Goal: Task Accomplishment & Management: Use online tool/utility

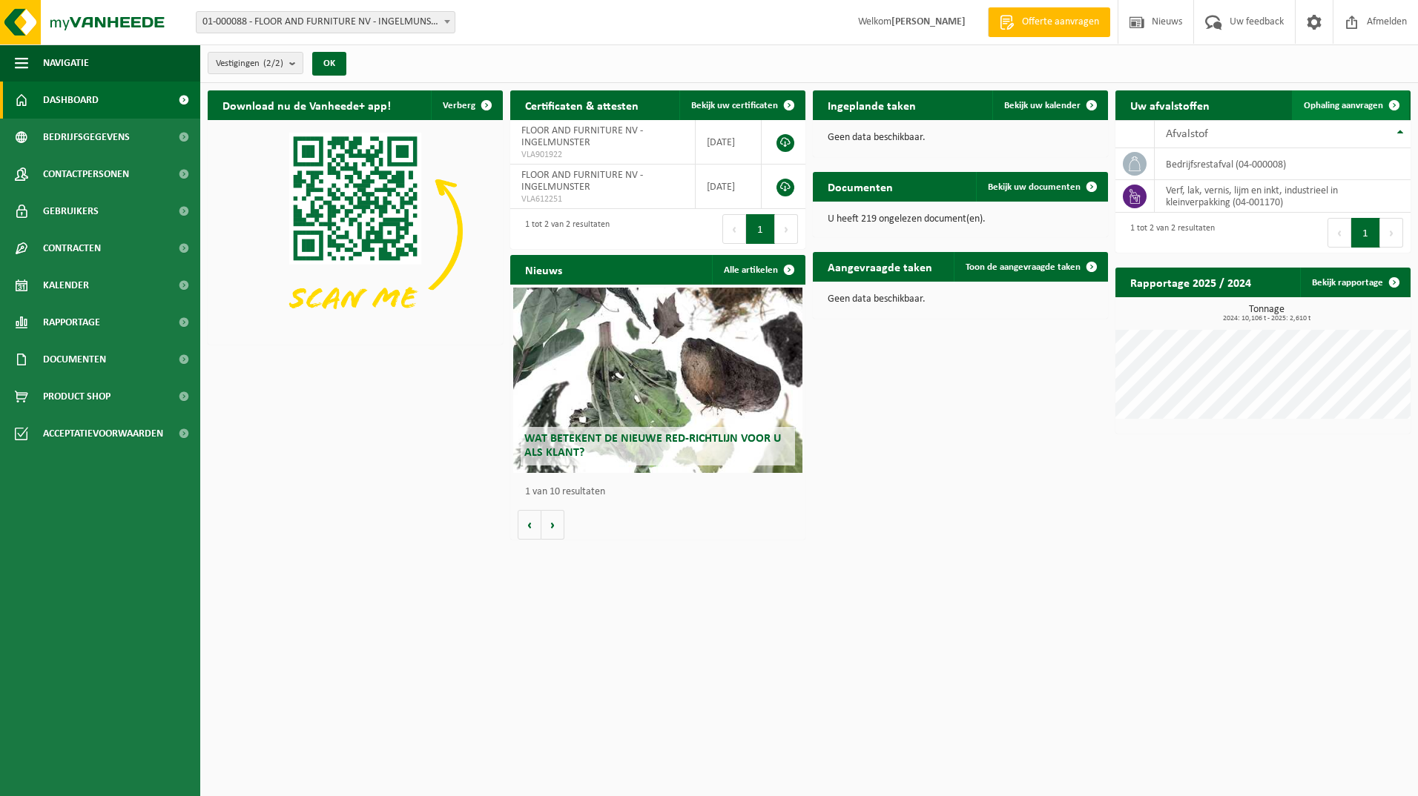
click at [1367, 103] on span "Ophaling aanvragen" at bounding box center [1343, 106] width 79 height 10
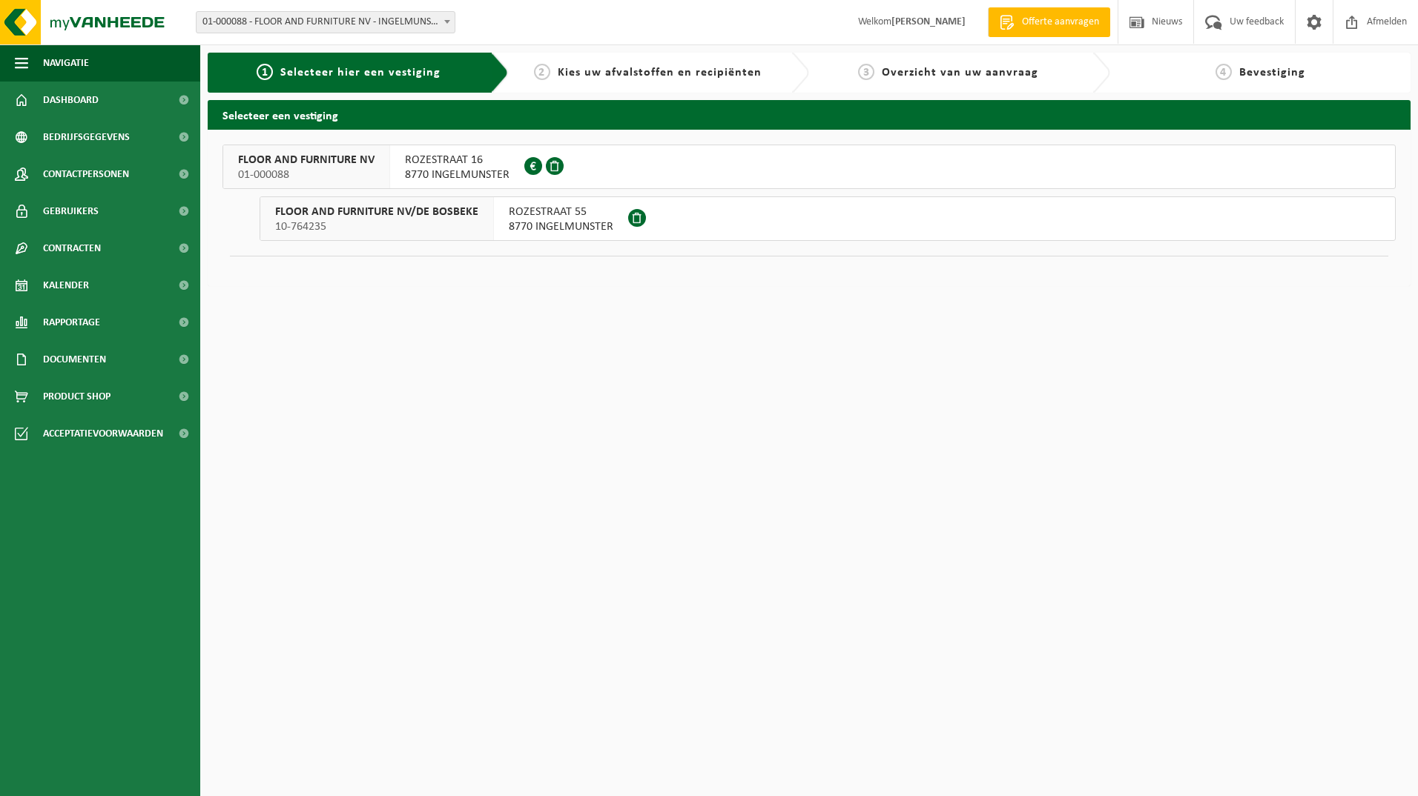
click at [481, 171] on span "8770 INGELMUNSTER" at bounding box center [457, 175] width 105 height 15
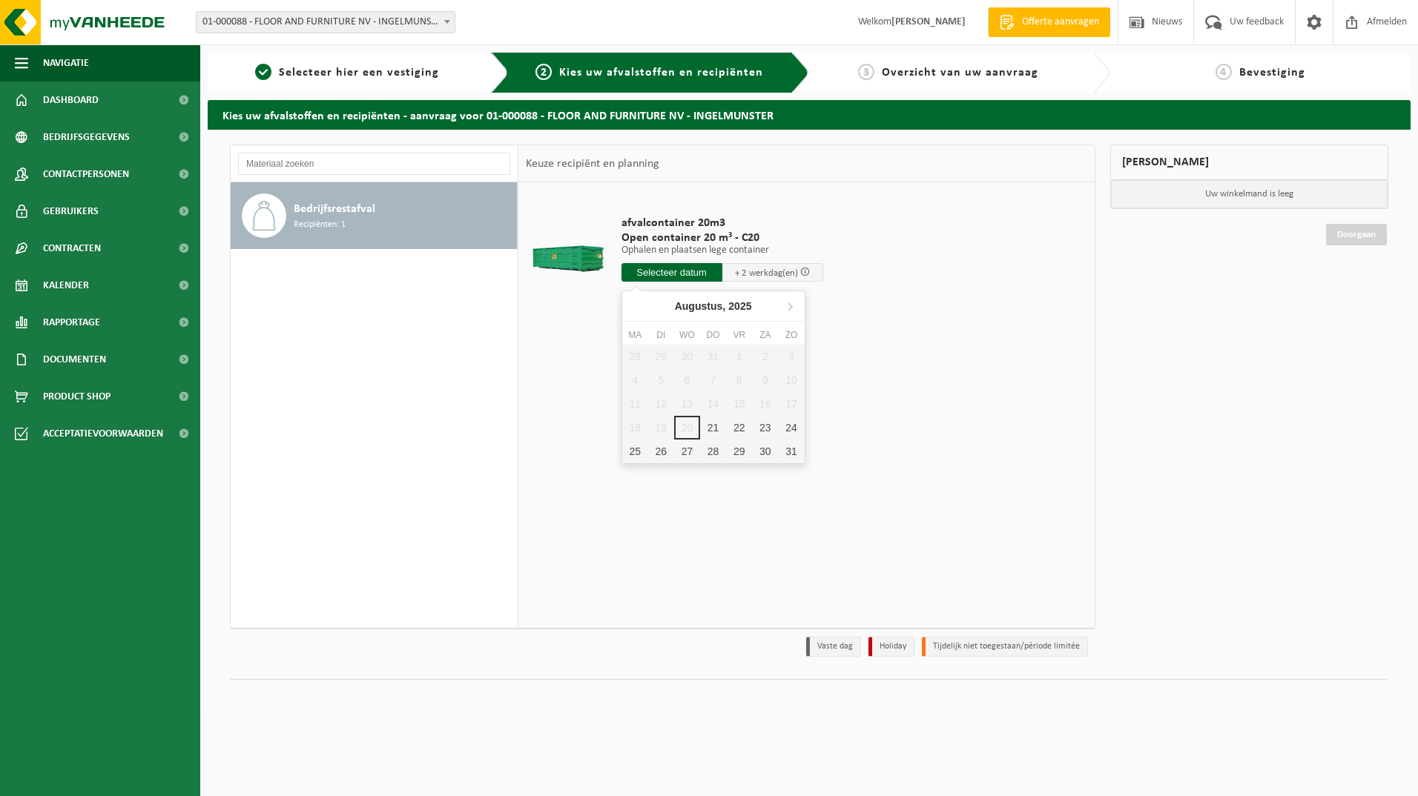
click at [688, 275] on input "text" at bounding box center [671, 272] width 101 height 19
click at [632, 452] on div "25" at bounding box center [635, 452] width 26 height 24
type input "Van 2025-08-25"
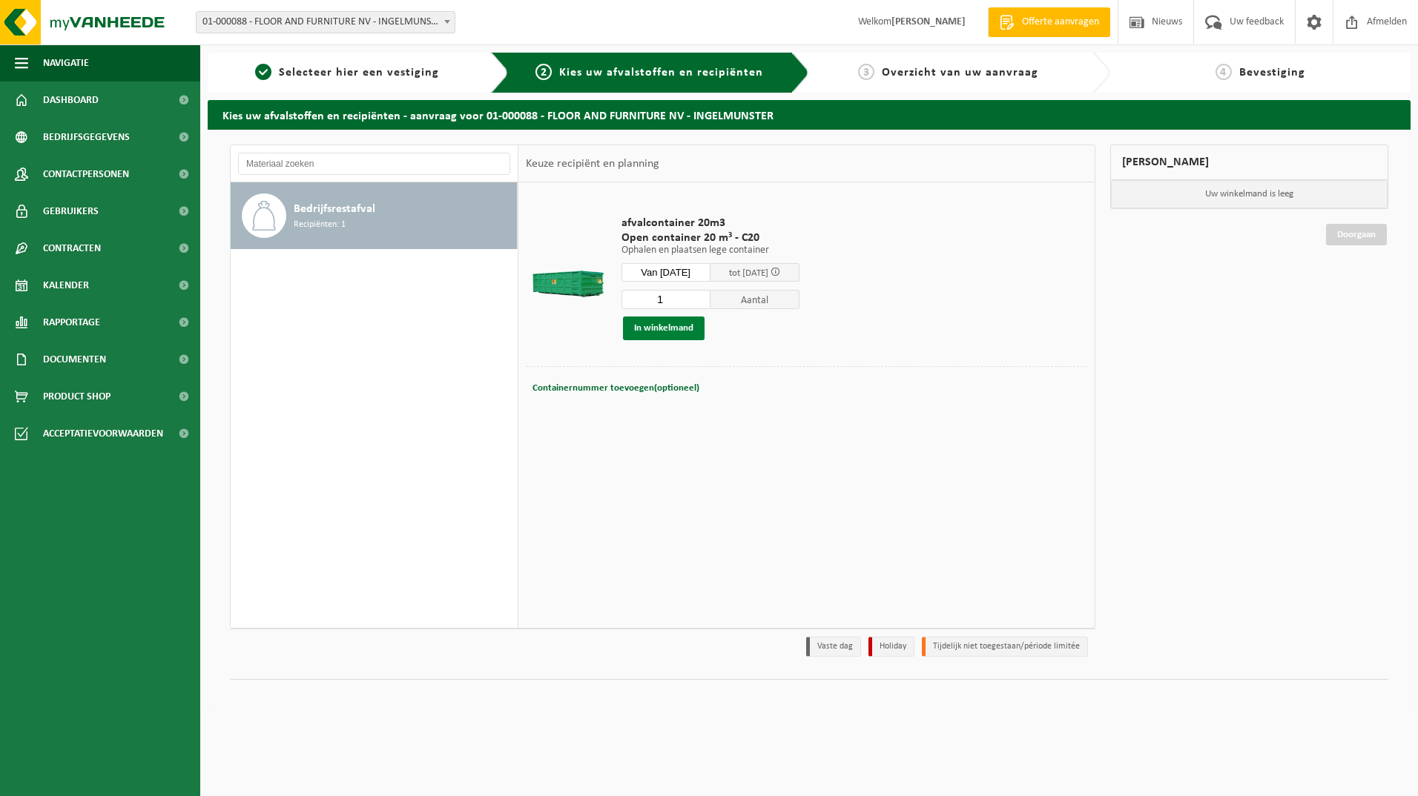
click at [691, 325] on button "In winkelmand" at bounding box center [664, 329] width 82 height 24
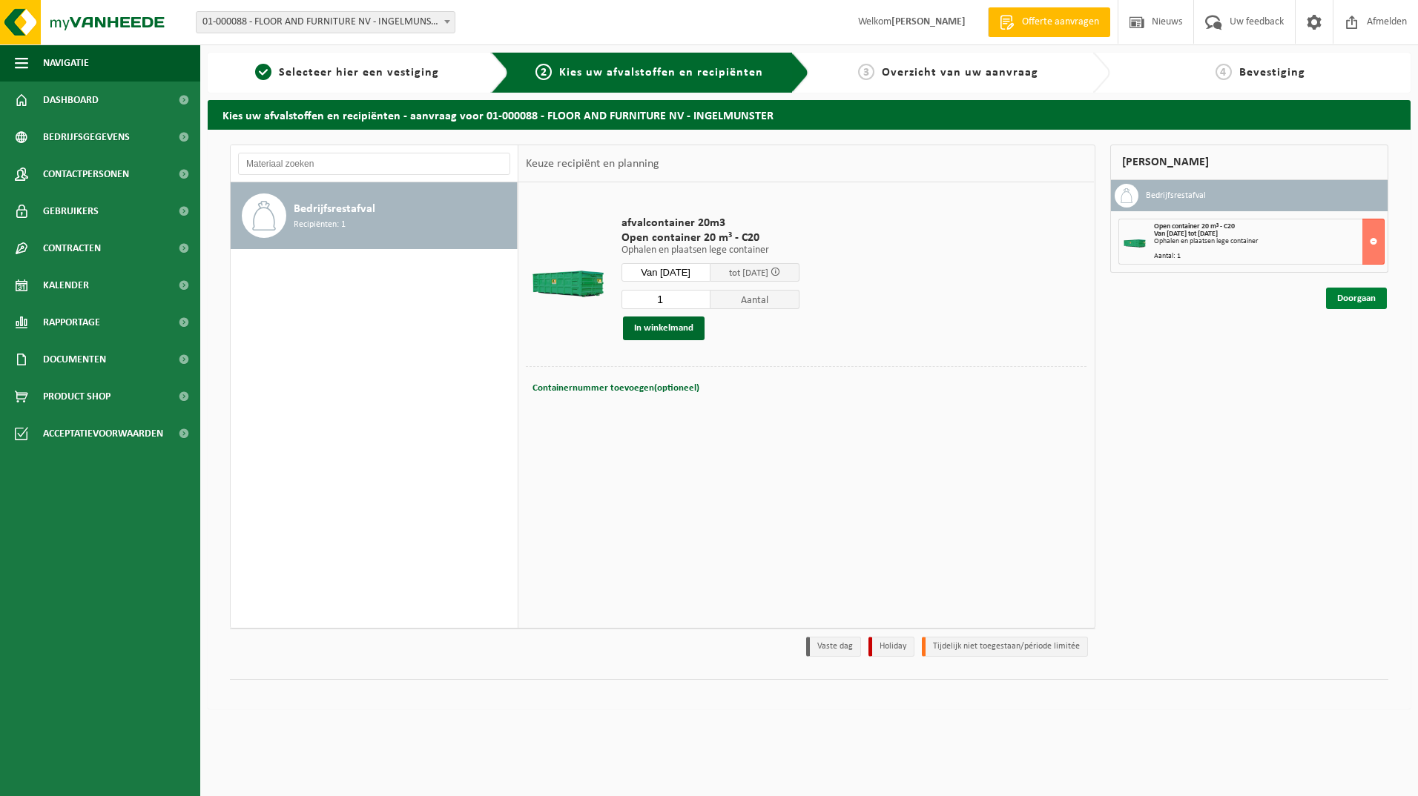
click at [1356, 306] on link "Doorgaan" at bounding box center [1356, 299] width 61 height 22
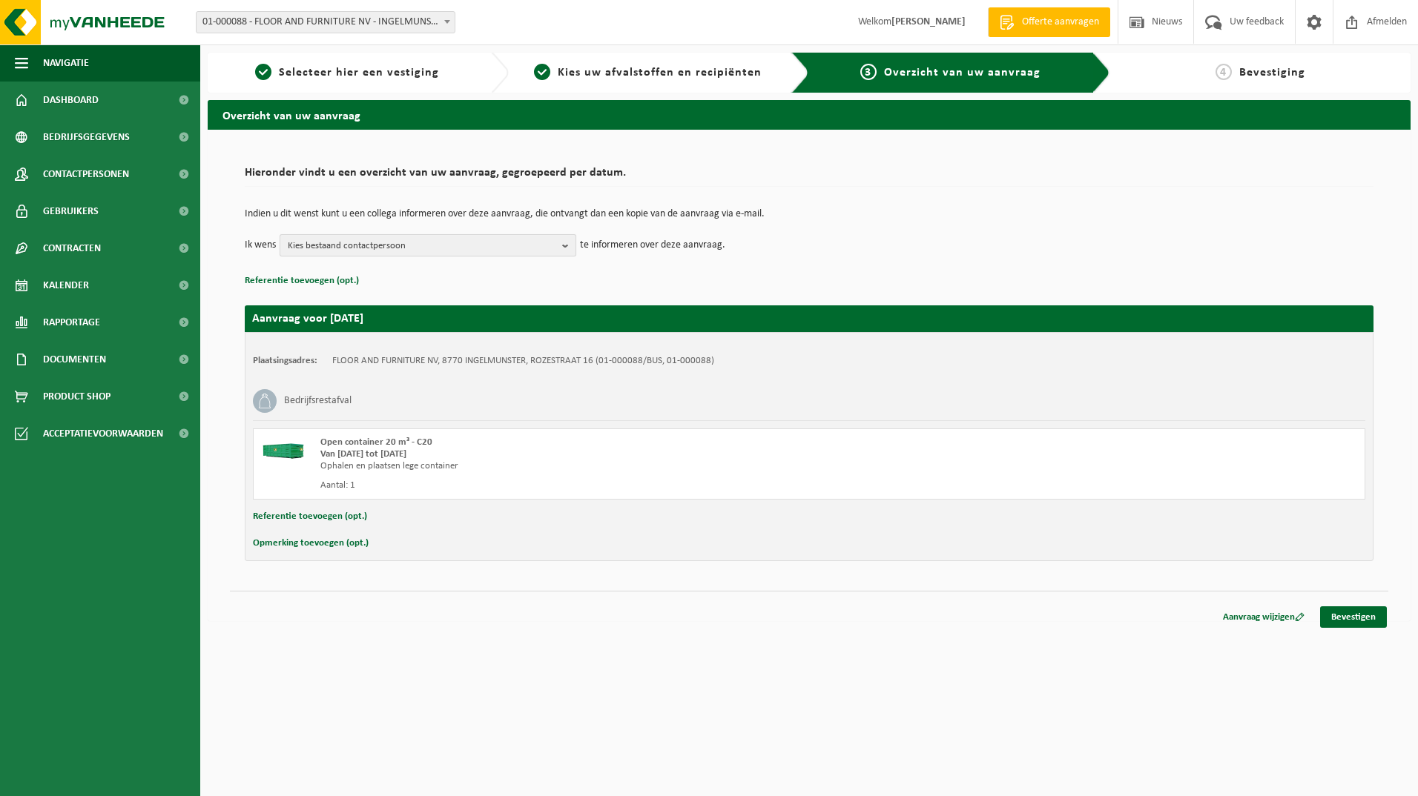
click at [443, 250] on span "Kies bestaand contactpersoon" at bounding box center [422, 246] width 268 height 22
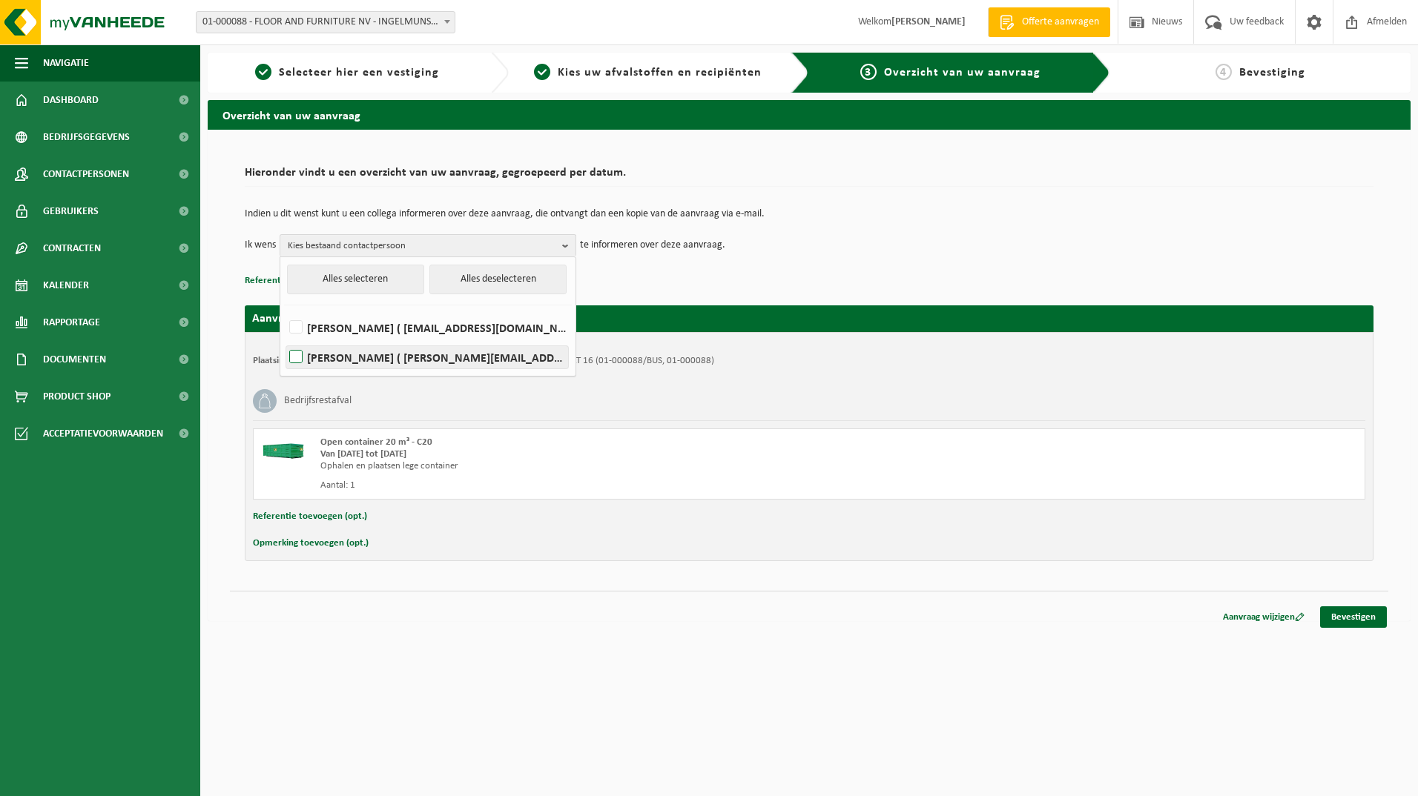
click at [411, 352] on label "[PERSON_NAME] ( [PERSON_NAME][EMAIL_ADDRESS][DOMAIN_NAME] )" at bounding box center [427, 357] width 282 height 22
click at [284, 339] on input "[PERSON_NAME] ( [PERSON_NAME][EMAIL_ADDRESS][DOMAIN_NAME] )" at bounding box center [283, 338] width 1 height 1
checkbox input "true"
click at [796, 276] on p "Referentie toevoegen (opt.)" at bounding box center [809, 280] width 1129 height 19
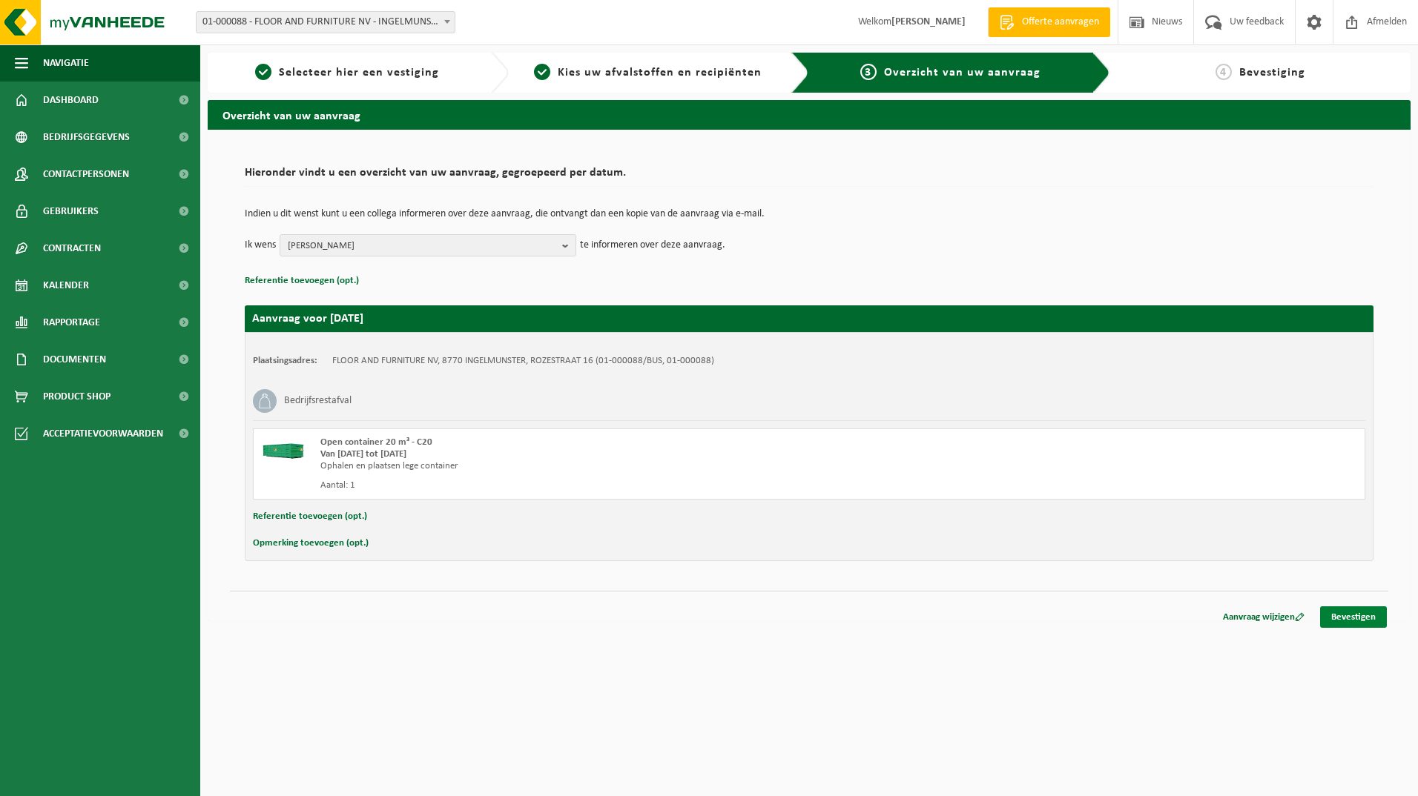
click at [1370, 622] on link "Bevestigen" at bounding box center [1353, 618] width 67 height 22
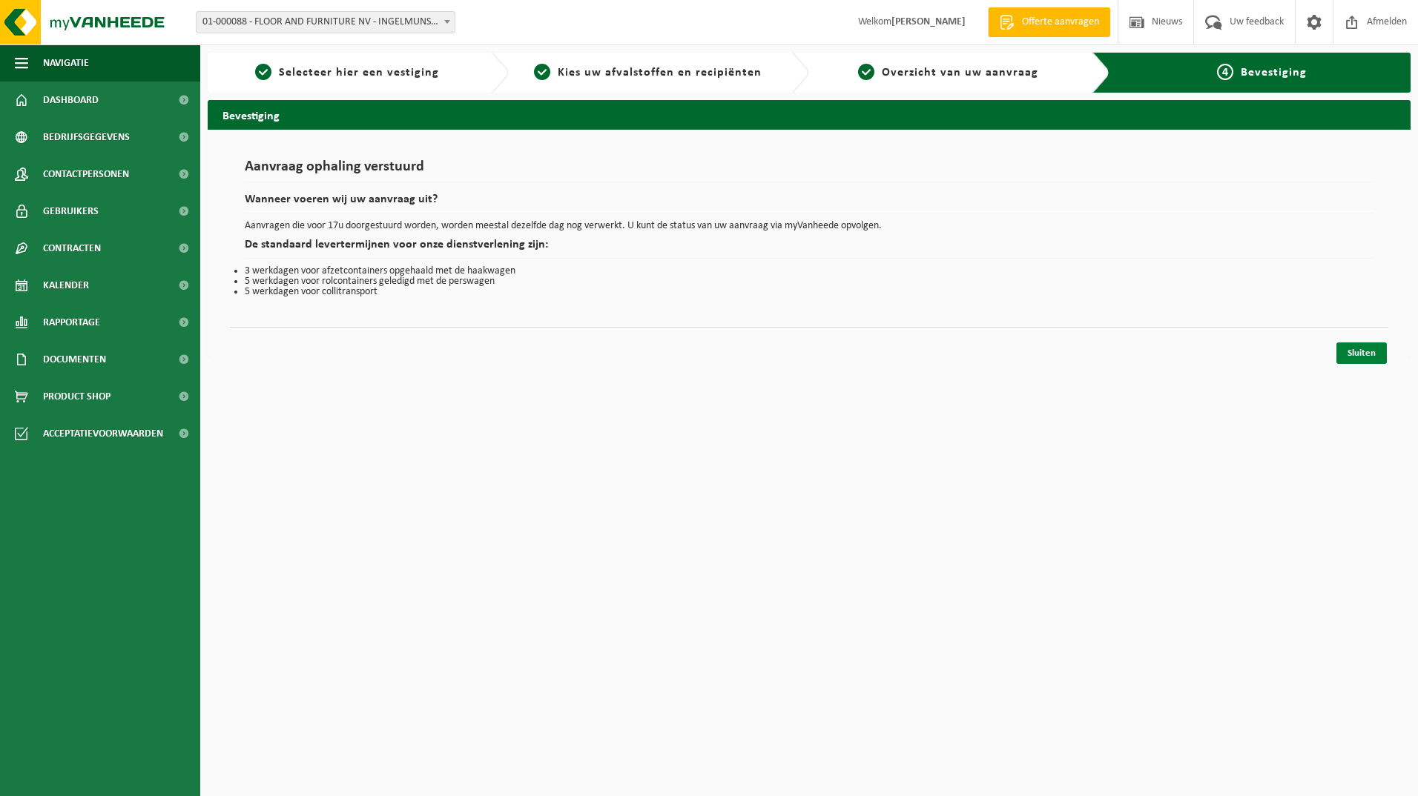
click at [1346, 356] on link "Sluiten" at bounding box center [1361, 354] width 50 height 22
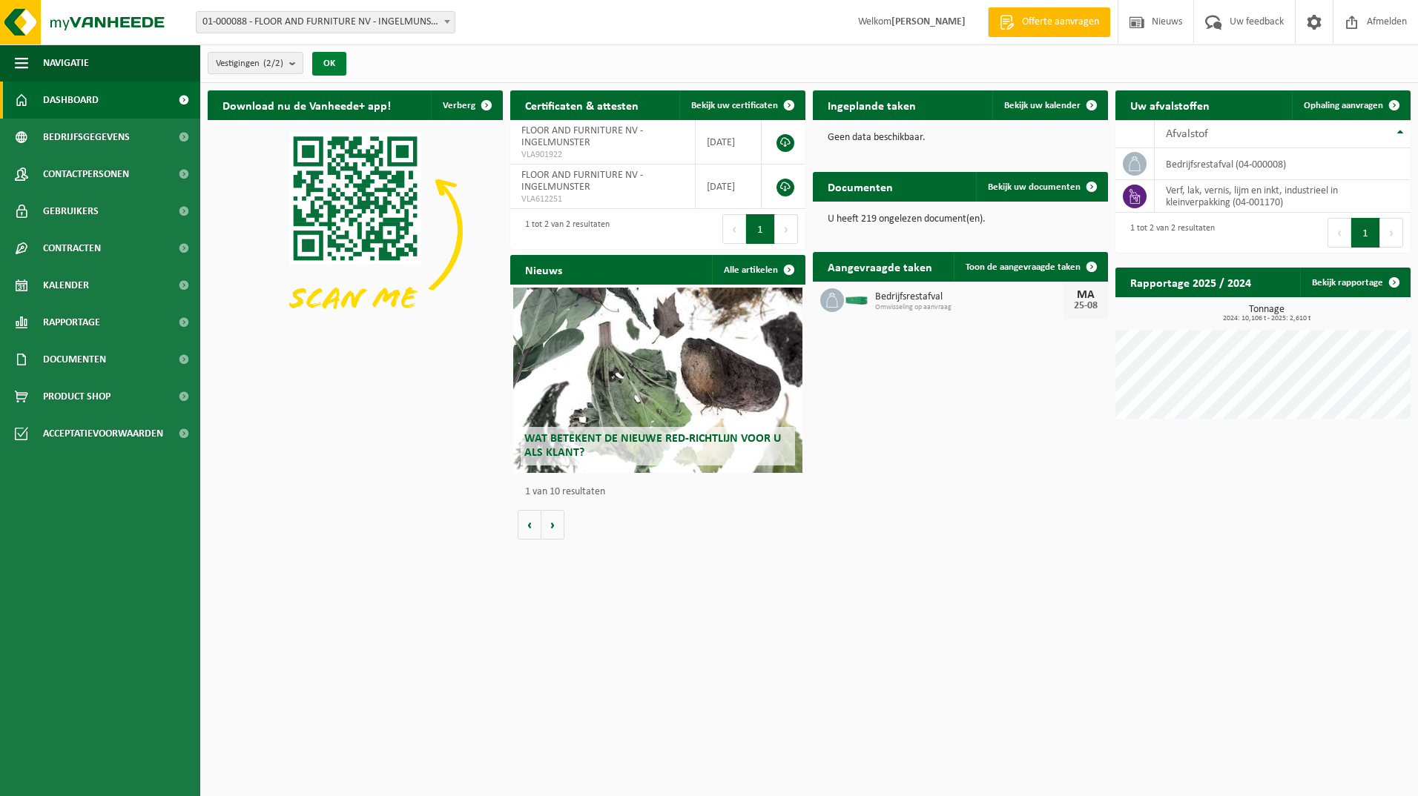
click at [331, 65] on button "OK" at bounding box center [329, 64] width 34 height 24
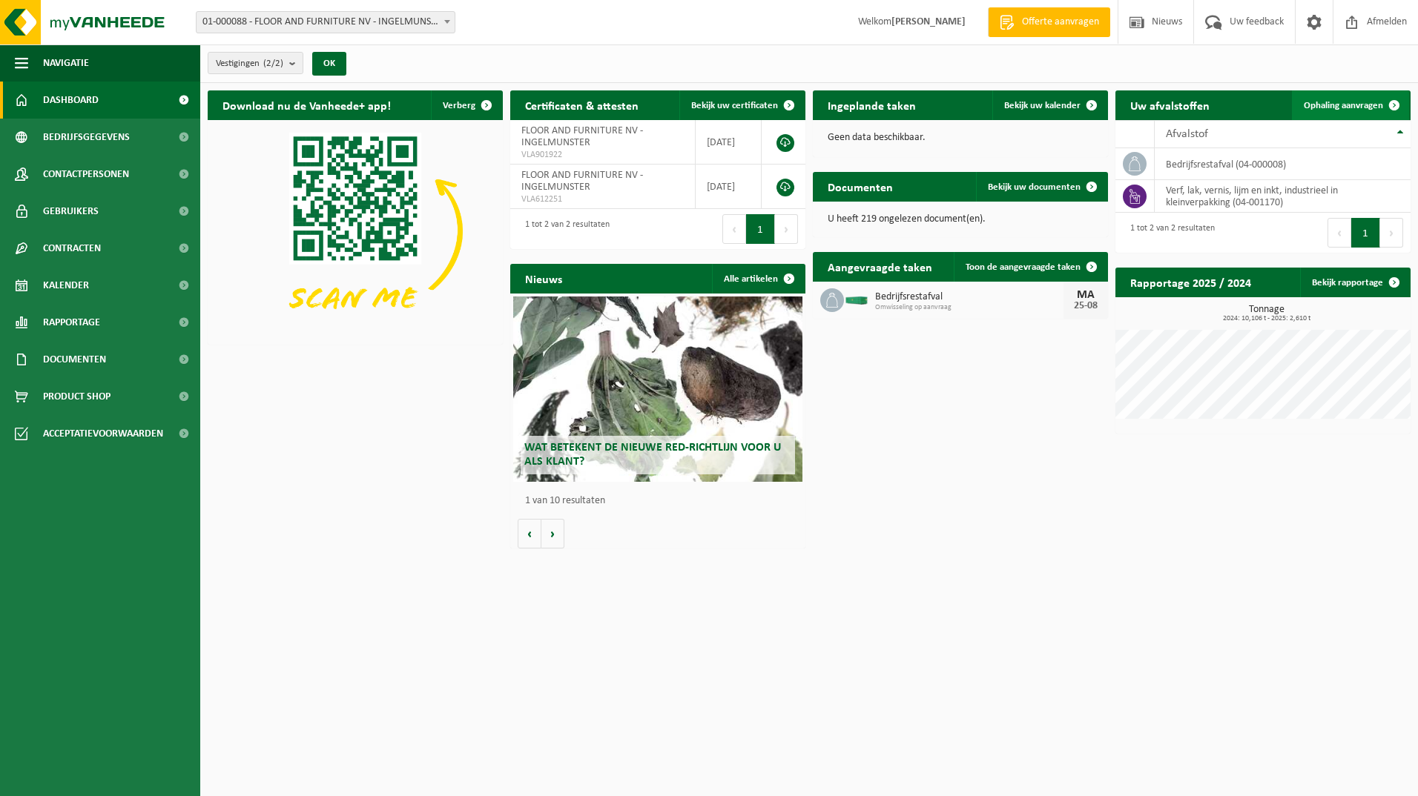
click at [1382, 107] on span at bounding box center [1394, 105] width 30 height 30
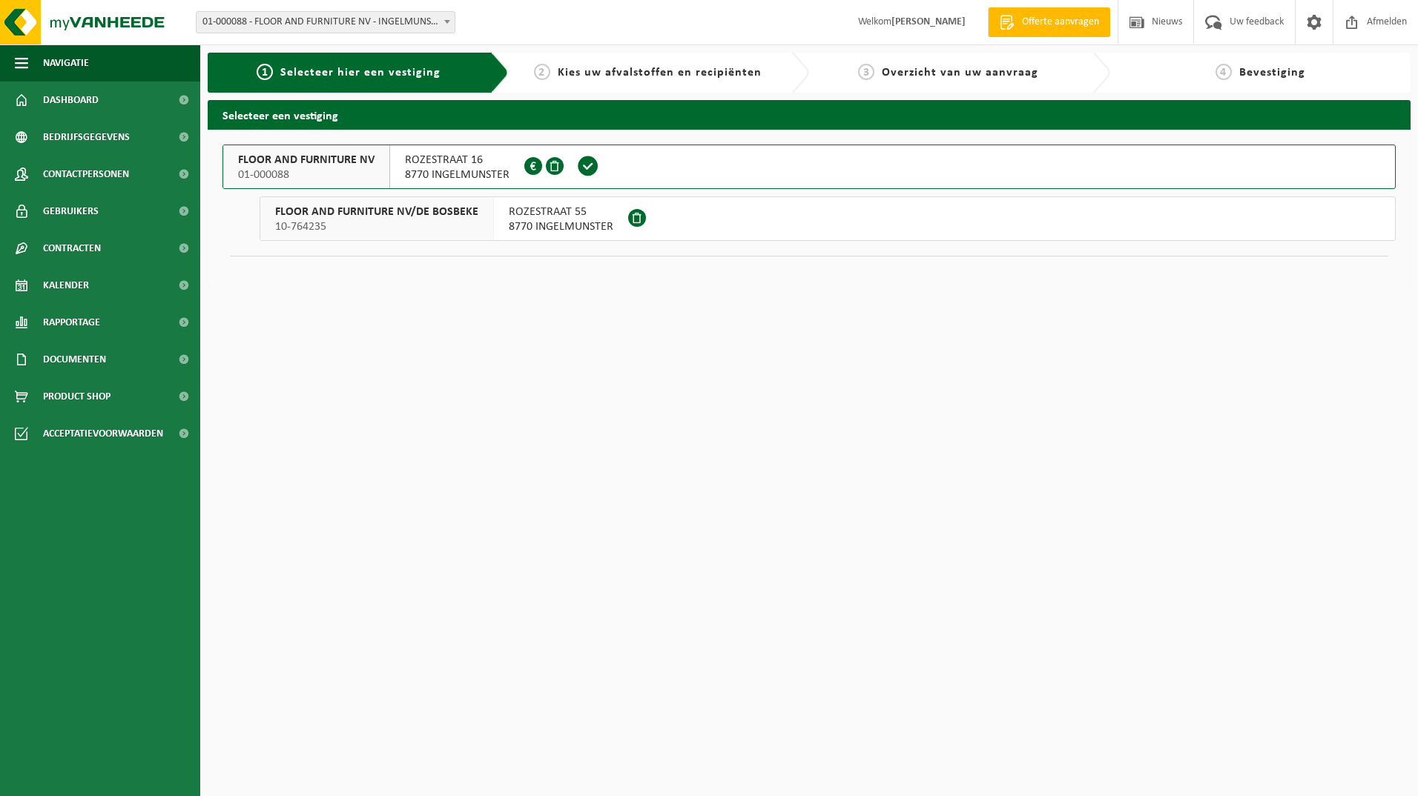
click at [599, 218] on span "ROZESTRAAT 55" at bounding box center [561, 212] width 105 height 15
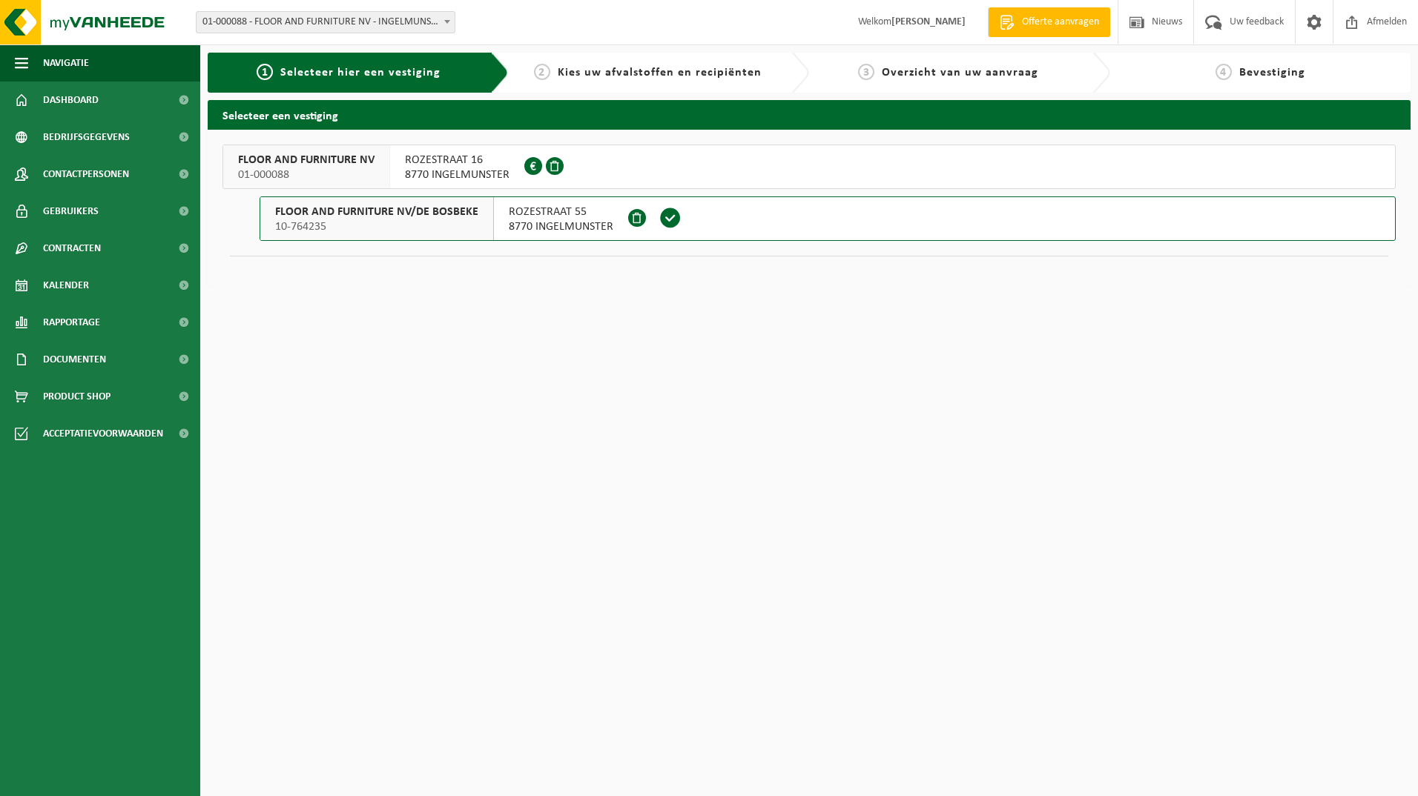
click at [671, 218] on span at bounding box center [670, 218] width 22 height 22
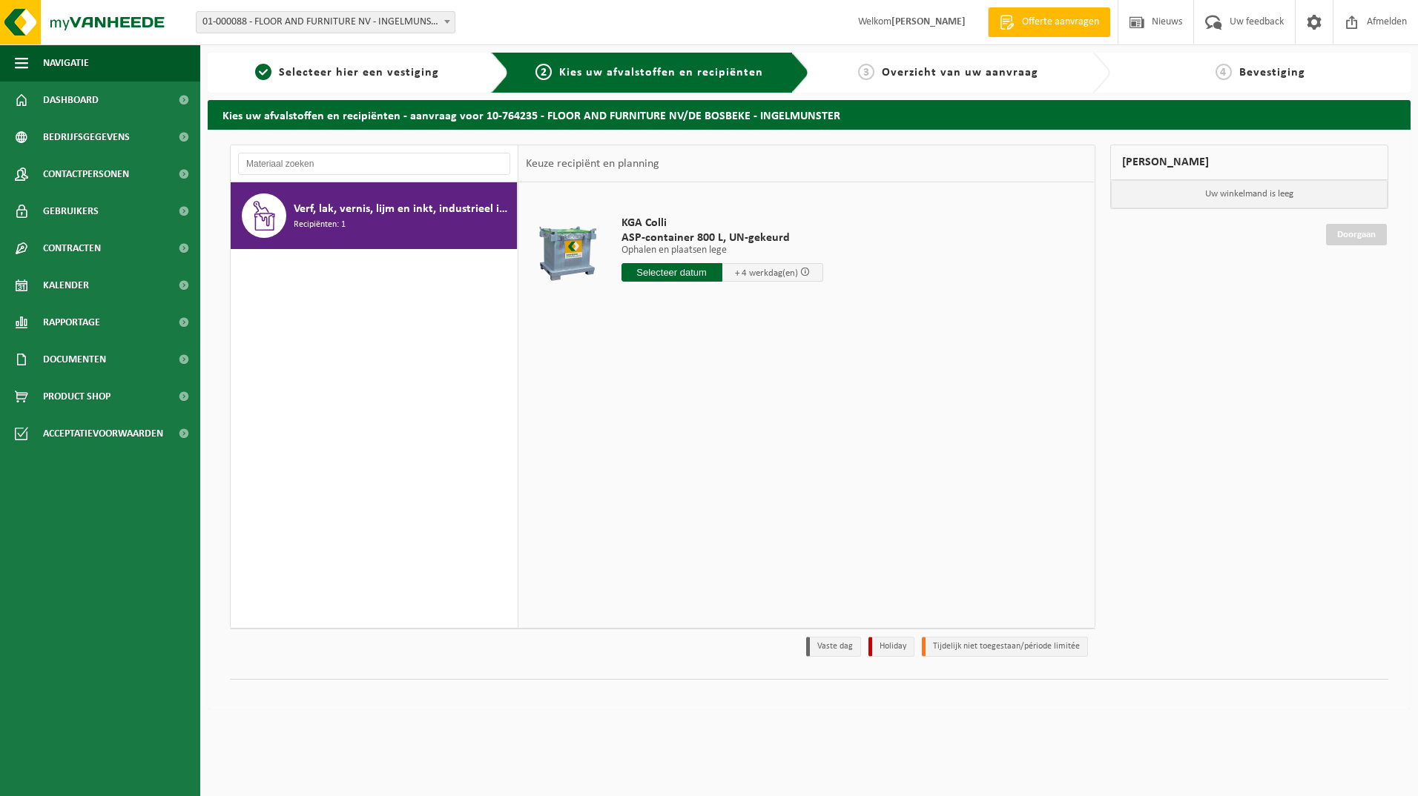
click at [715, 239] on span "ASP-container 800 L, UN-gekeurd" at bounding box center [722, 238] width 202 height 15
click at [1311, 28] on span at bounding box center [1314, 22] width 22 height 44
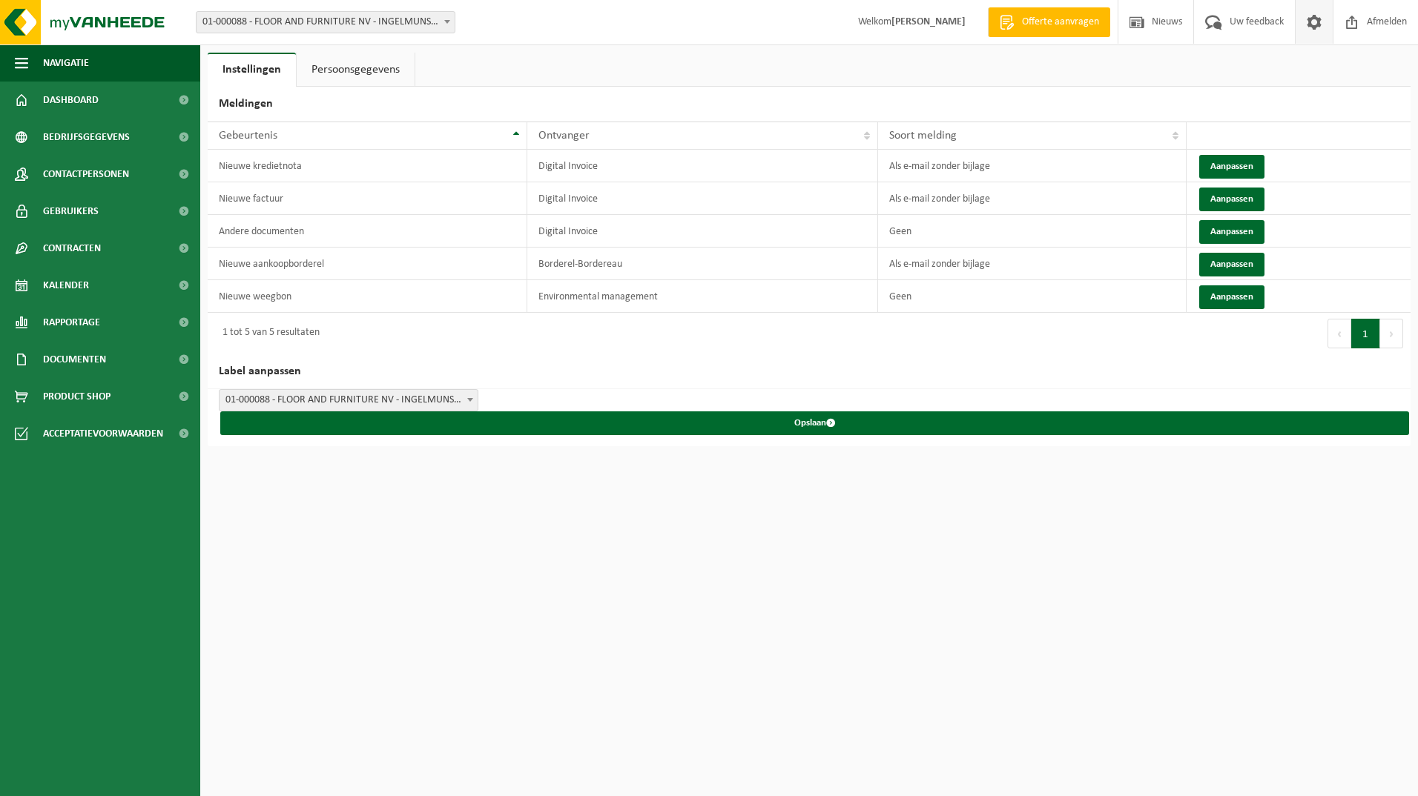
click at [1311, 28] on span at bounding box center [1314, 22] width 22 height 44
click at [116, 299] on link "Kalender" at bounding box center [100, 285] width 200 height 37
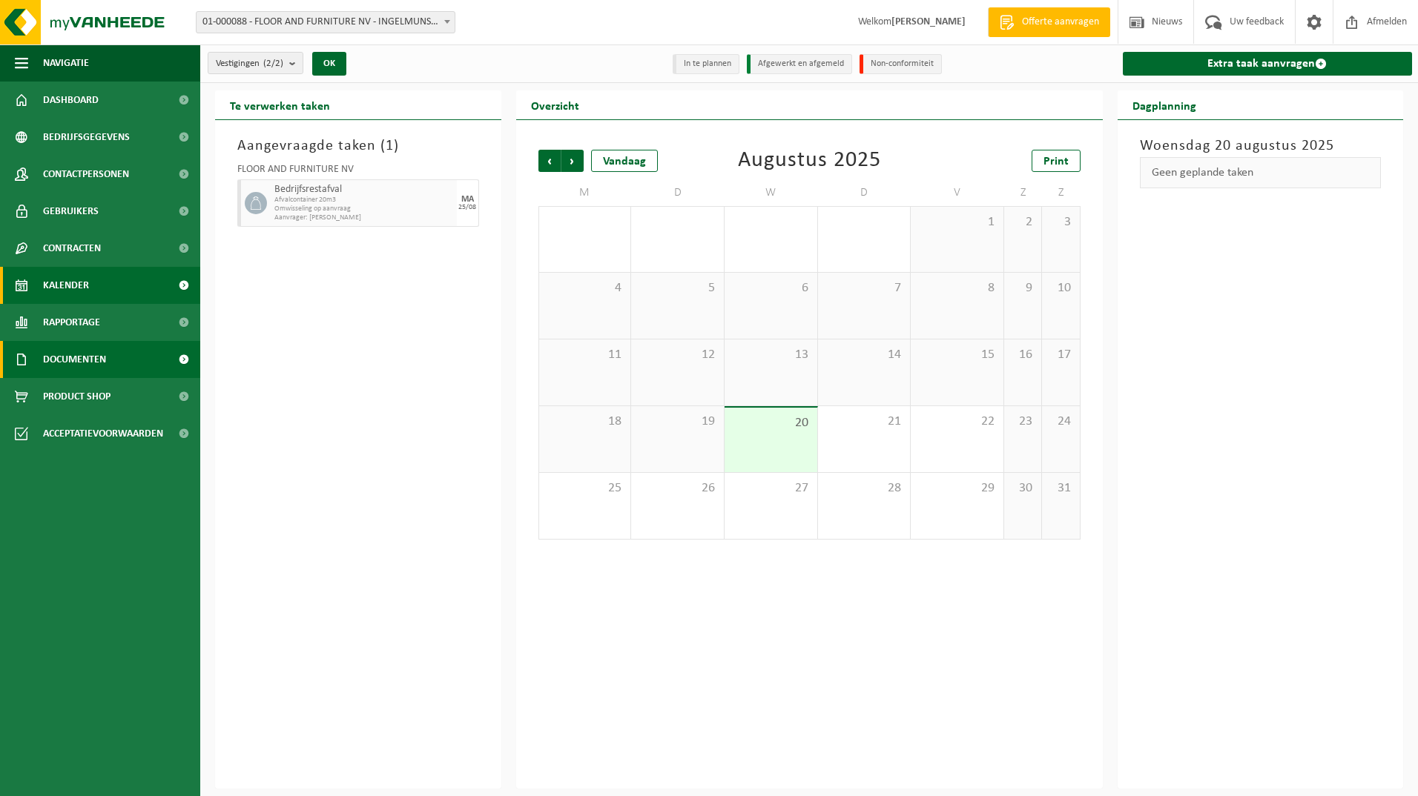
click at [94, 355] on span "Documenten" at bounding box center [74, 359] width 63 height 37
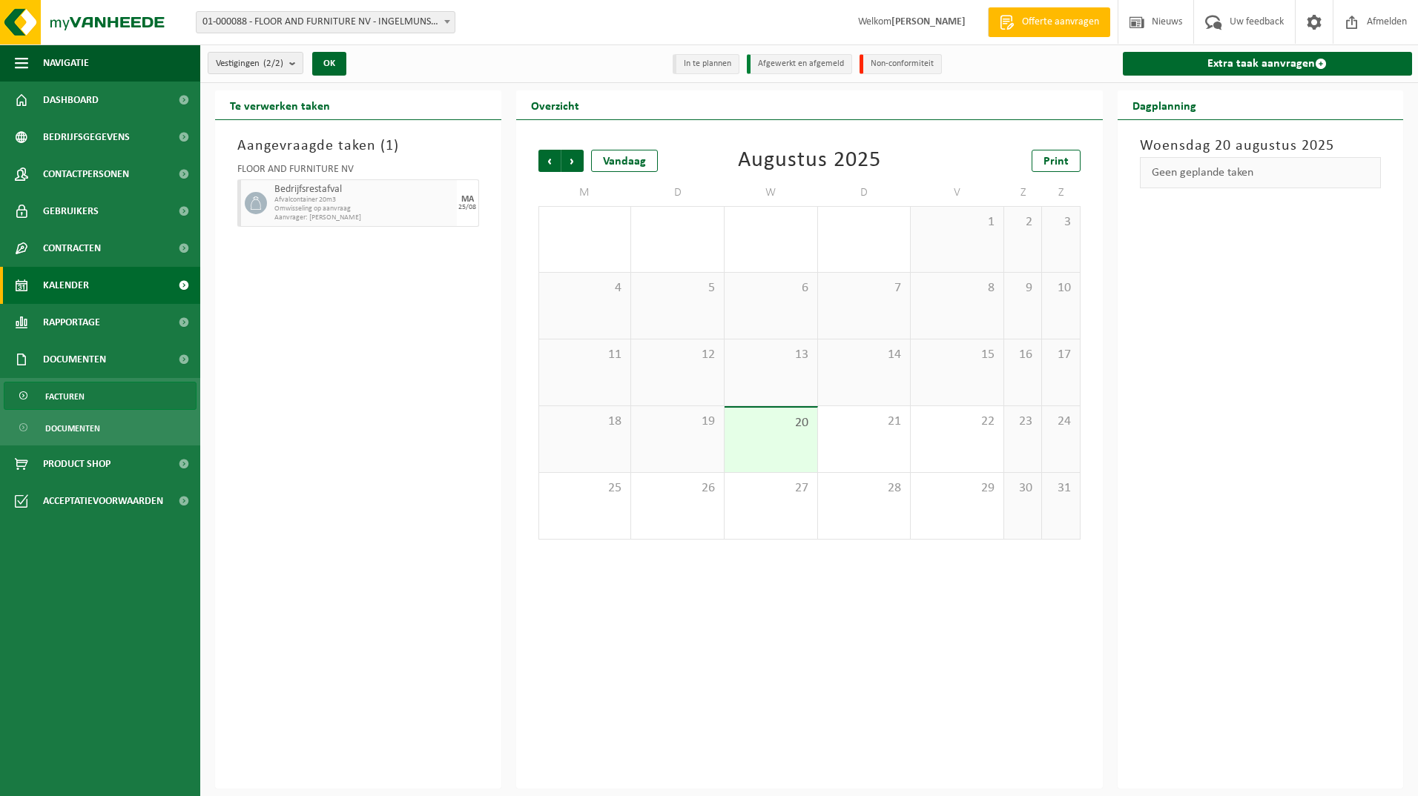
click at [85, 398] on link "Facturen" at bounding box center [100, 396] width 193 height 28
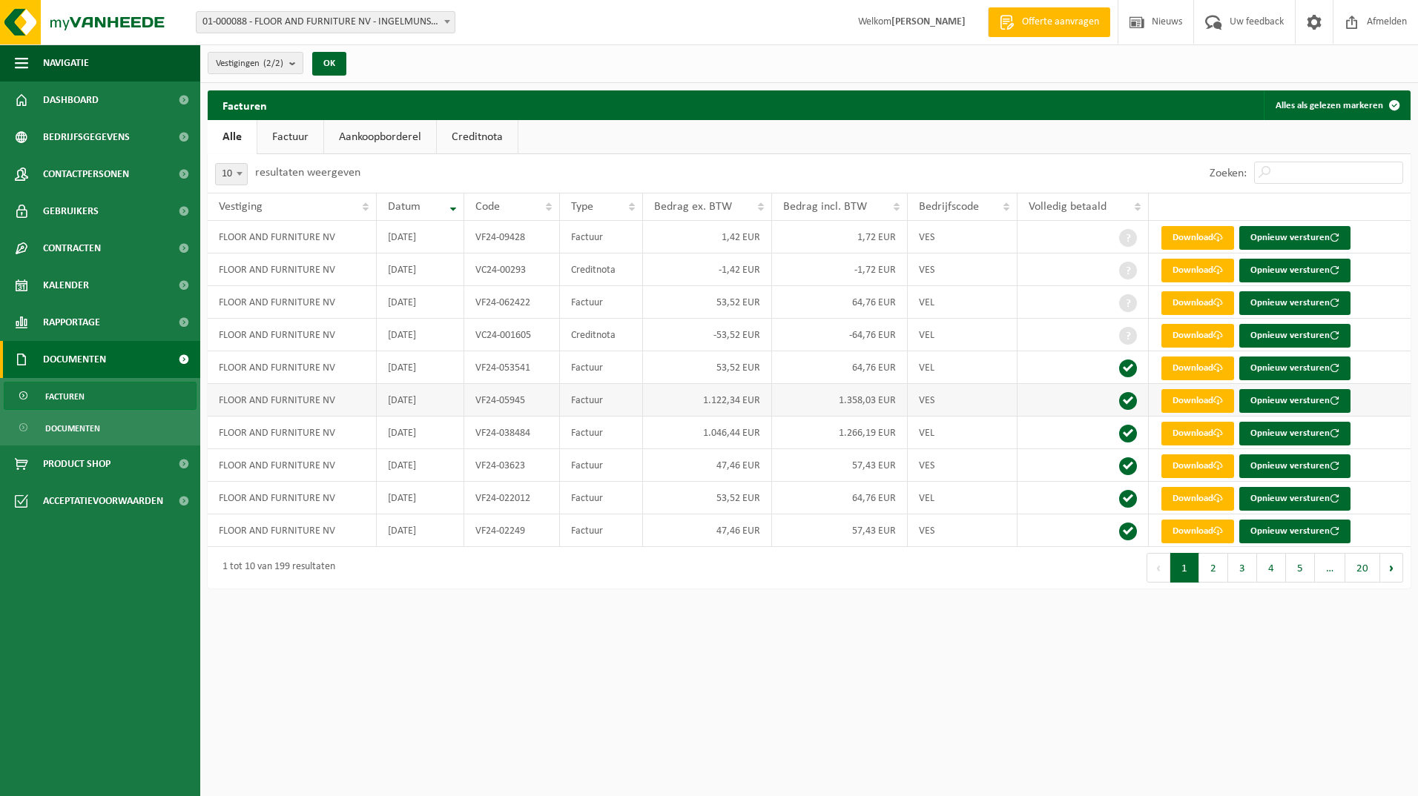
click at [676, 404] on td "1.122,34 EUR" at bounding box center [707, 400] width 129 height 33
click at [182, 360] on span at bounding box center [183, 359] width 33 height 37
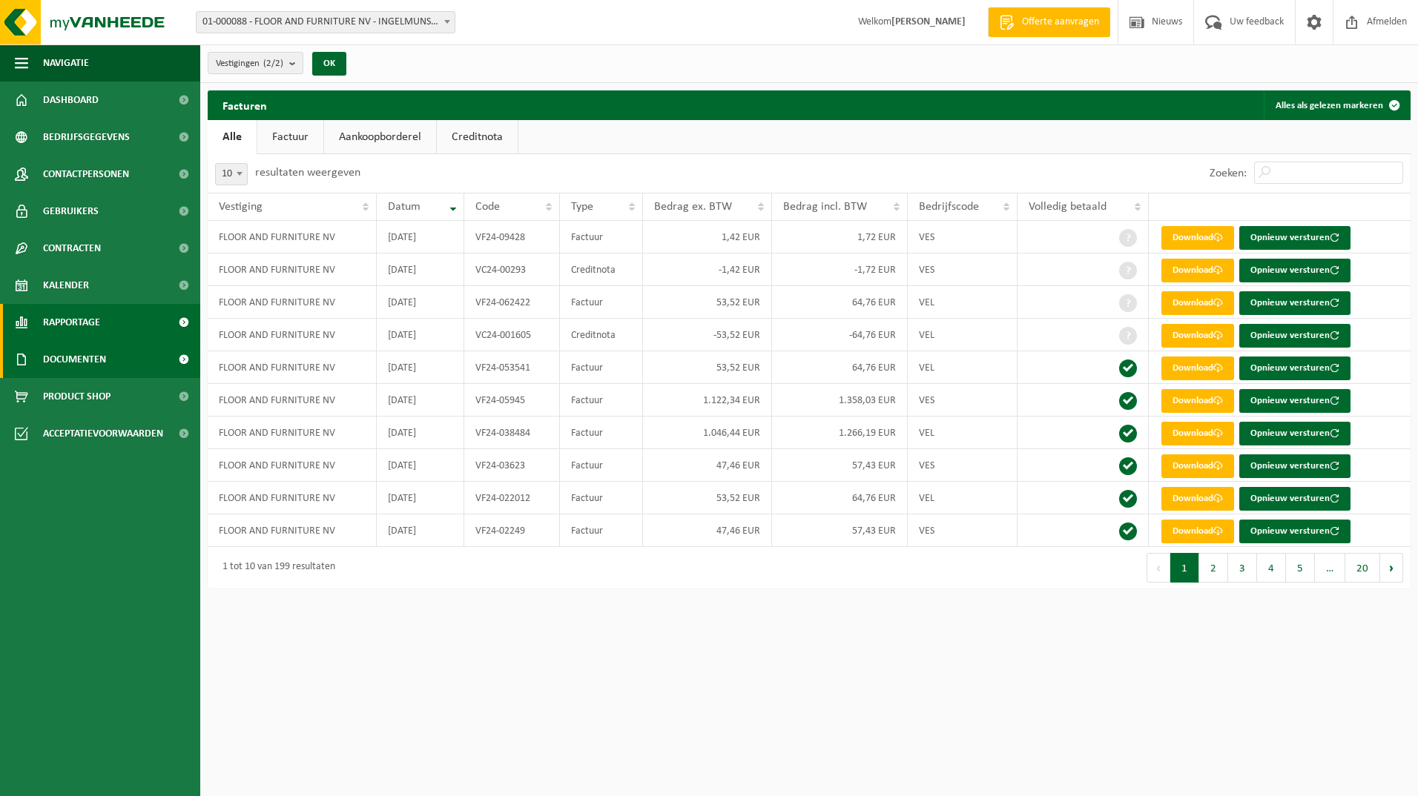
click at [119, 316] on link "Rapportage" at bounding box center [100, 322] width 200 height 37
